Goal: Transaction & Acquisition: Purchase product/service

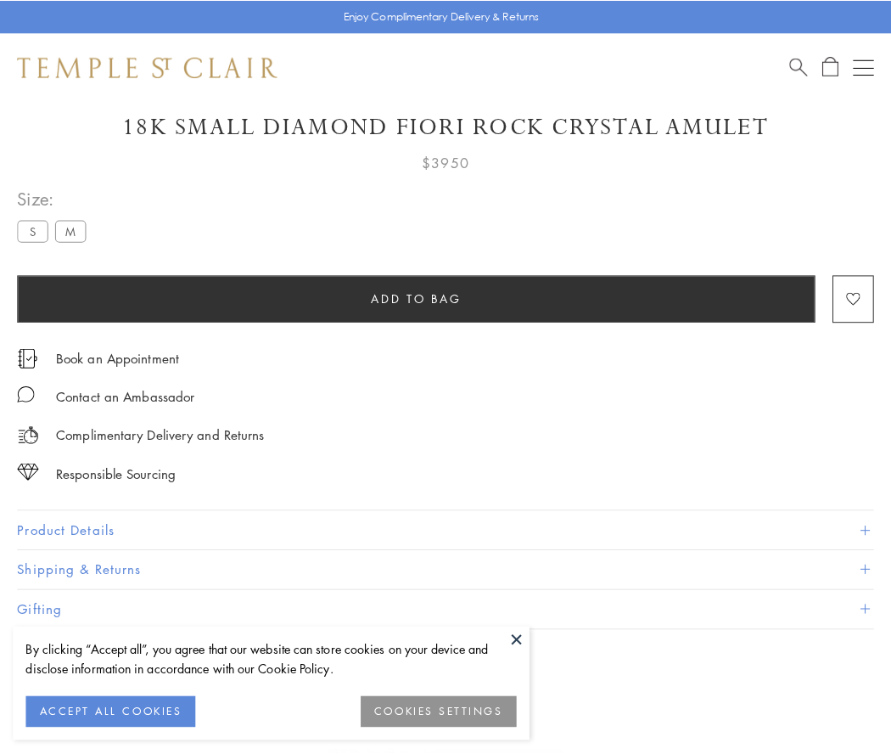
scroll to position [60, 0]
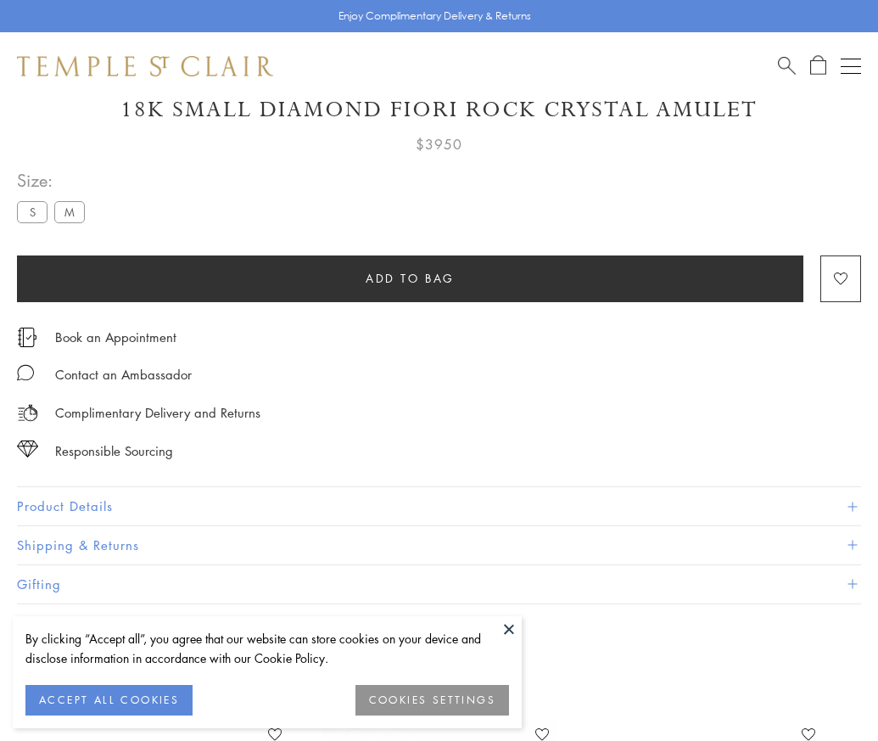
click at [410, 278] on span "Add to bag" at bounding box center [410, 278] width 89 height 19
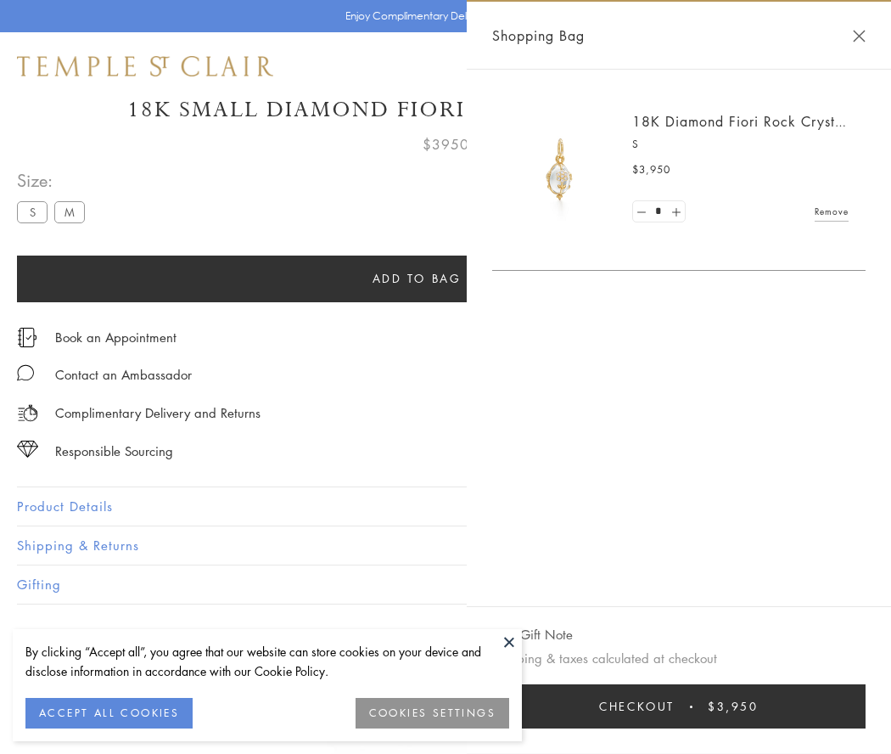
click at [721, 706] on button "Checkout $3,950" at bounding box center [678, 706] width 373 height 44
